Goal: Check status: Check status

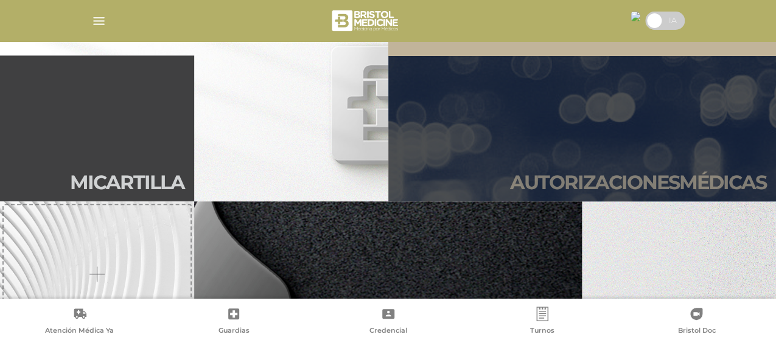
scroll to position [304, 0]
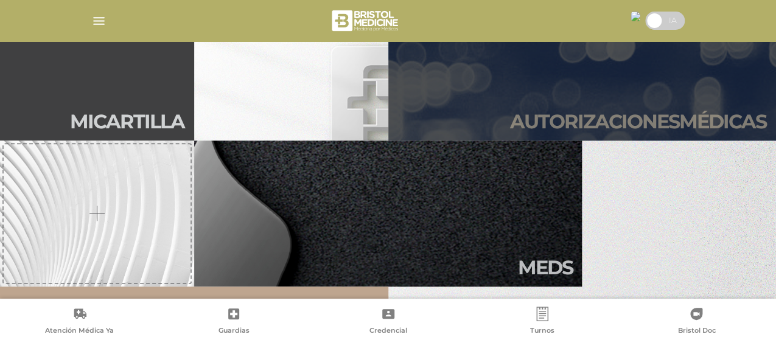
click at [628, 101] on link "Autori zaciones médicas" at bounding box center [582, 68] width 388 height 146
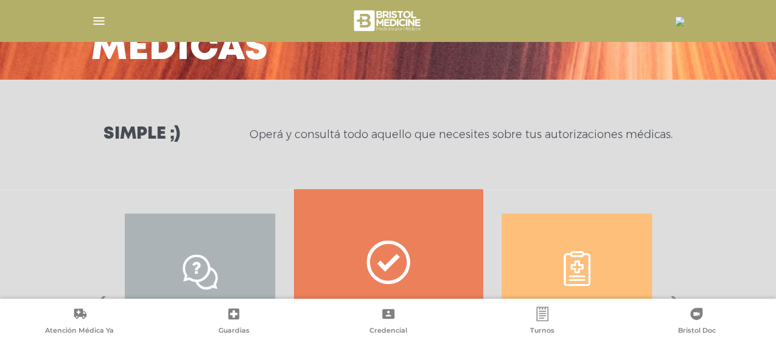
scroll to position [243, 0]
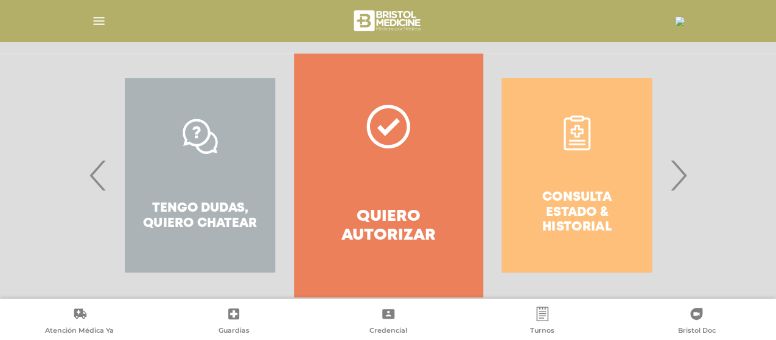
click at [602, 194] on div "Consulta estado & historial" at bounding box center [576, 175] width 188 height 243
click at [585, 153] on div "Consulta estado & historial" at bounding box center [576, 175] width 188 height 243
click at [678, 178] on span "›" at bounding box center [678, 175] width 24 height 66
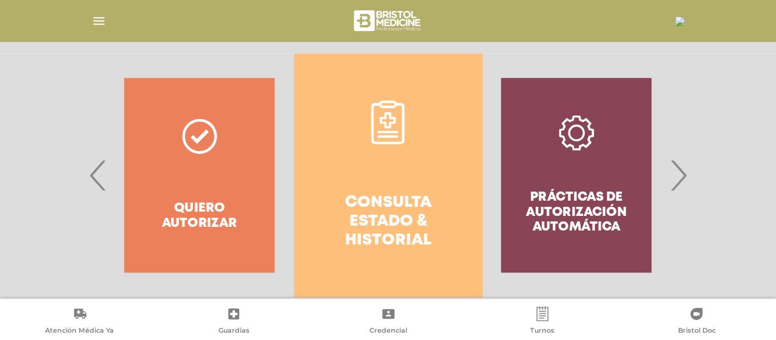
click at [382, 193] on h4 "Consulta estado & historial" at bounding box center [388, 221] width 144 height 57
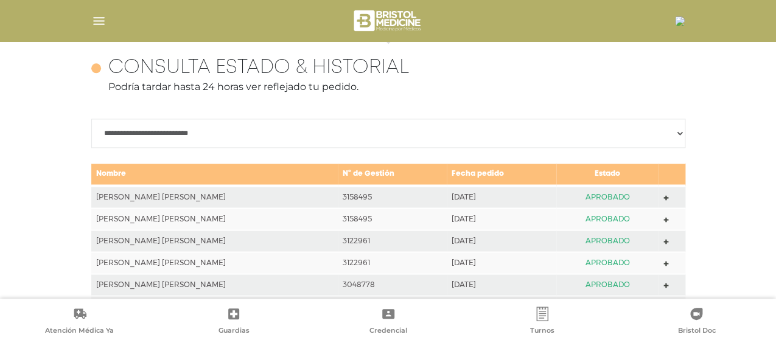
scroll to position [540, 0]
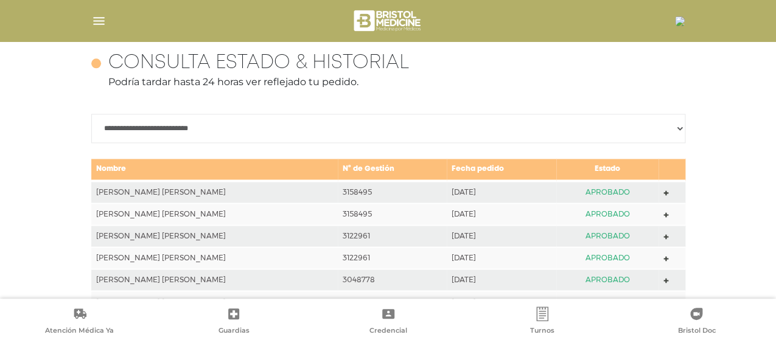
click at [230, 188] on td "[PERSON_NAME] [PERSON_NAME]" at bounding box center [214, 192] width 246 height 23
click at [187, 190] on td "[PERSON_NAME] [PERSON_NAME]" at bounding box center [214, 192] width 246 height 23
click at [470, 190] on td "[DATE]" at bounding box center [502, 192] width 110 height 23
click at [597, 187] on td "APROBADO" at bounding box center [607, 192] width 102 height 23
click at [664, 190] on polygon at bounding box center [665, 192] width 5 height 5
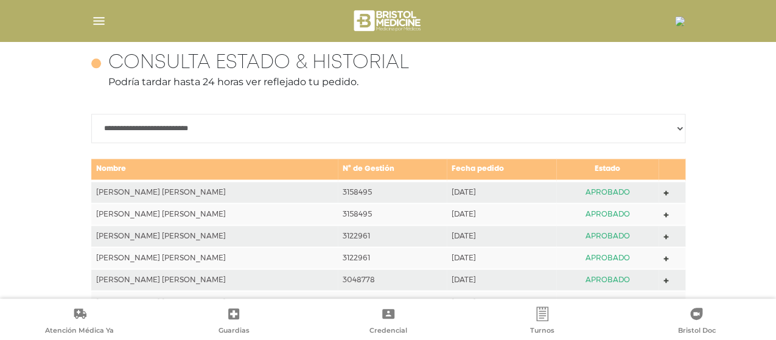
click at [663, 212] on icon at bounding box center [665, 214] width 5 height 5
